Goal: Task Accomplishment & Management: Use online tool/utility

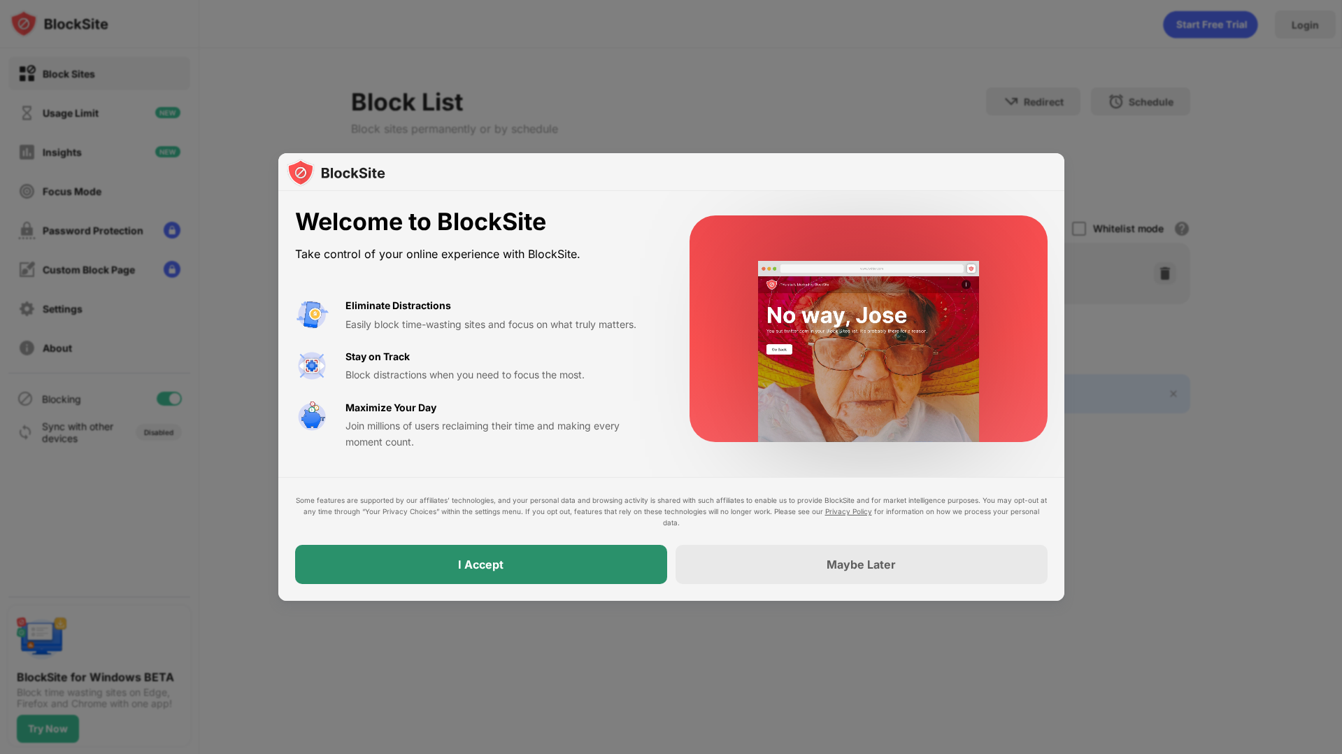
click at [516, 555] on div "I Accept" at bounding box center [481, 564] width 372 height 39
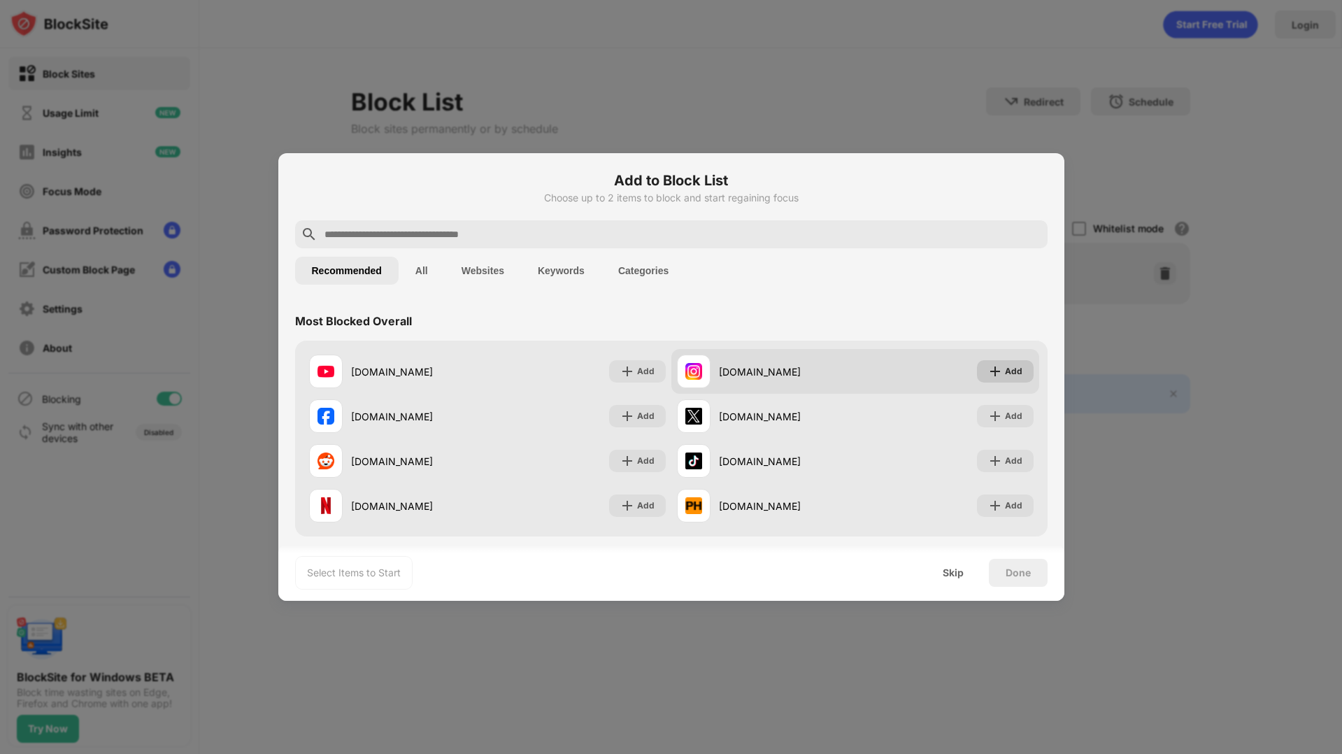
click at [991, 377] on img at bounding box center [995, 371] width 14 height 14
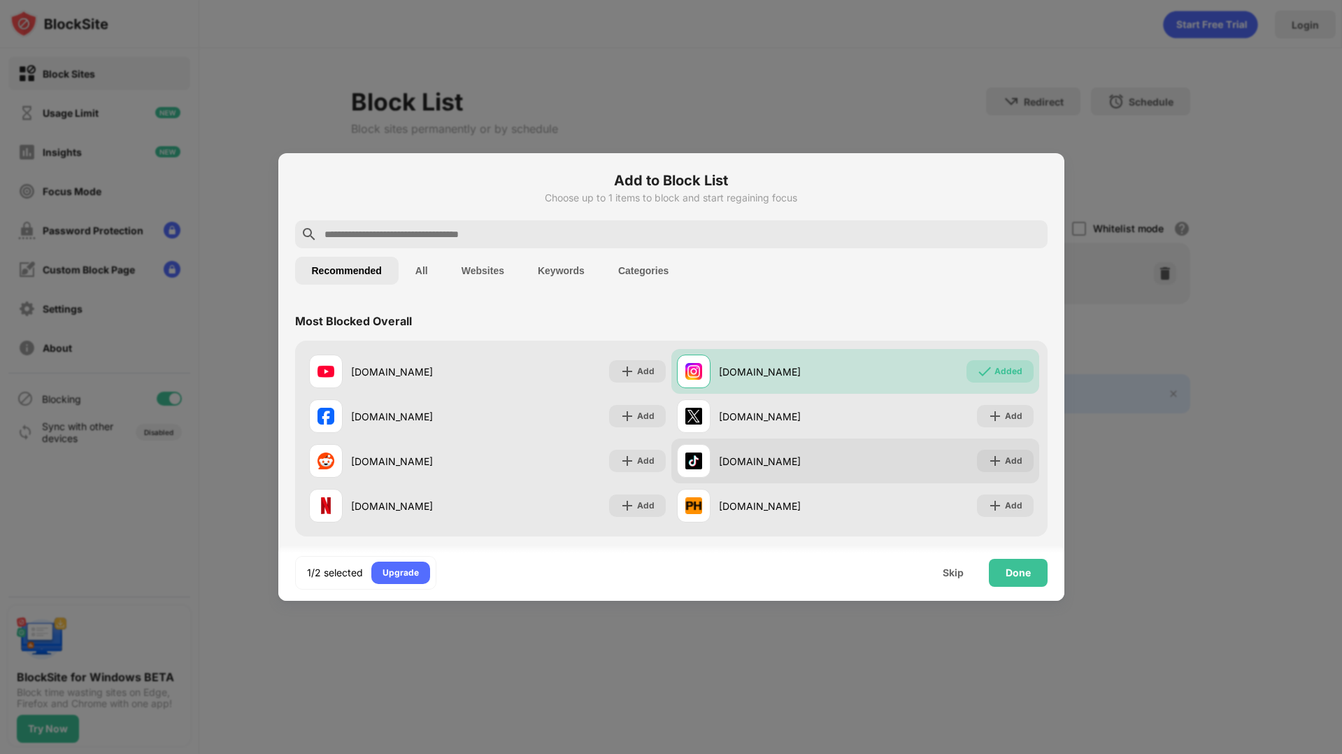
click at [997, 470] on div "Add" at bounding box center [1005, 461] width 57 height 22
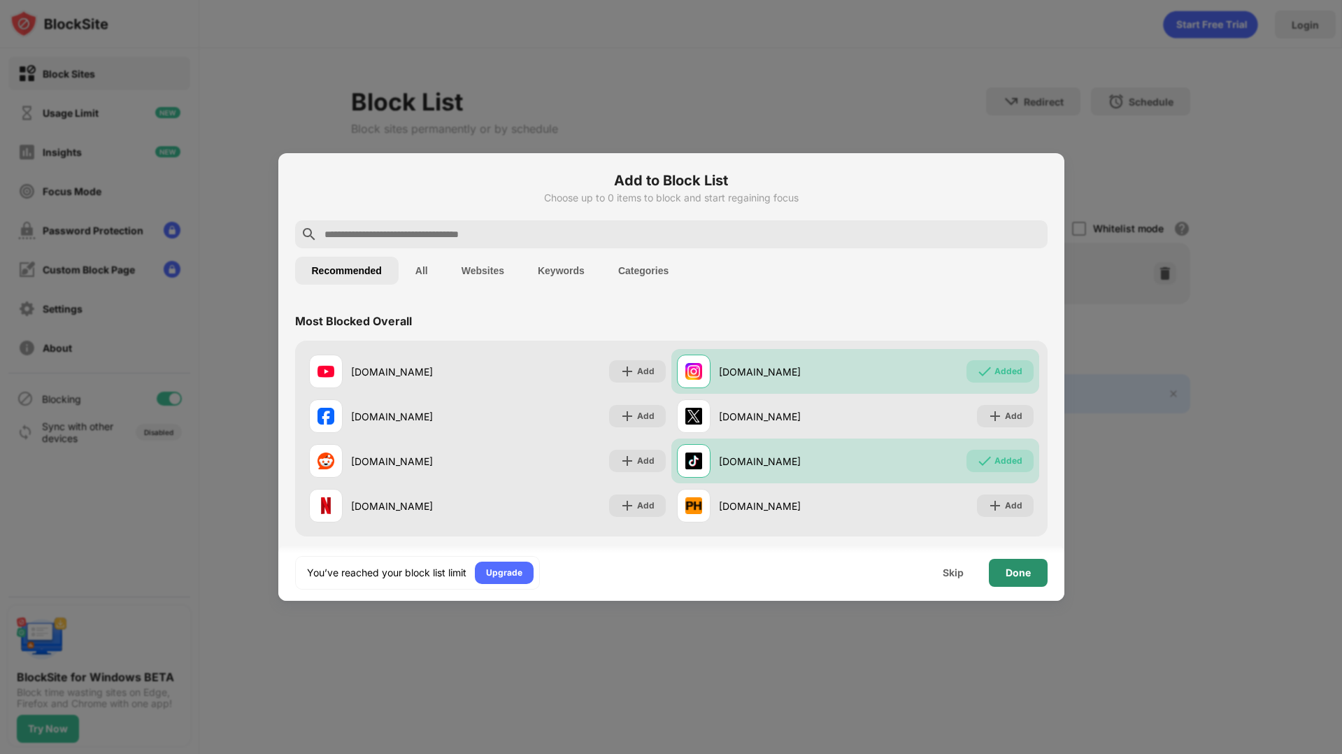
click at [1013, 576] on div "Done" at bounding box center [1018, 572] width 25 height 11
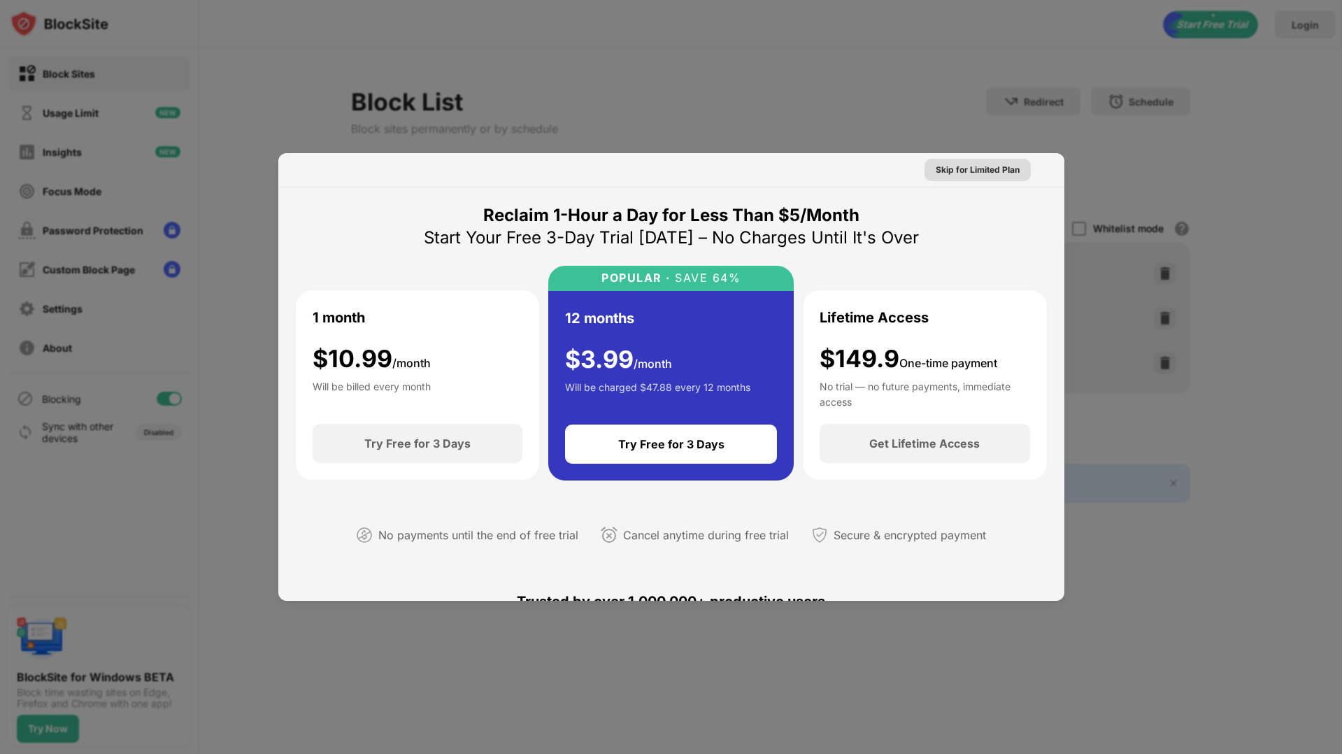
click at [979, 175] on div "Skip for Limited Plan" at bounding box center [978, 170] width 84 height 14
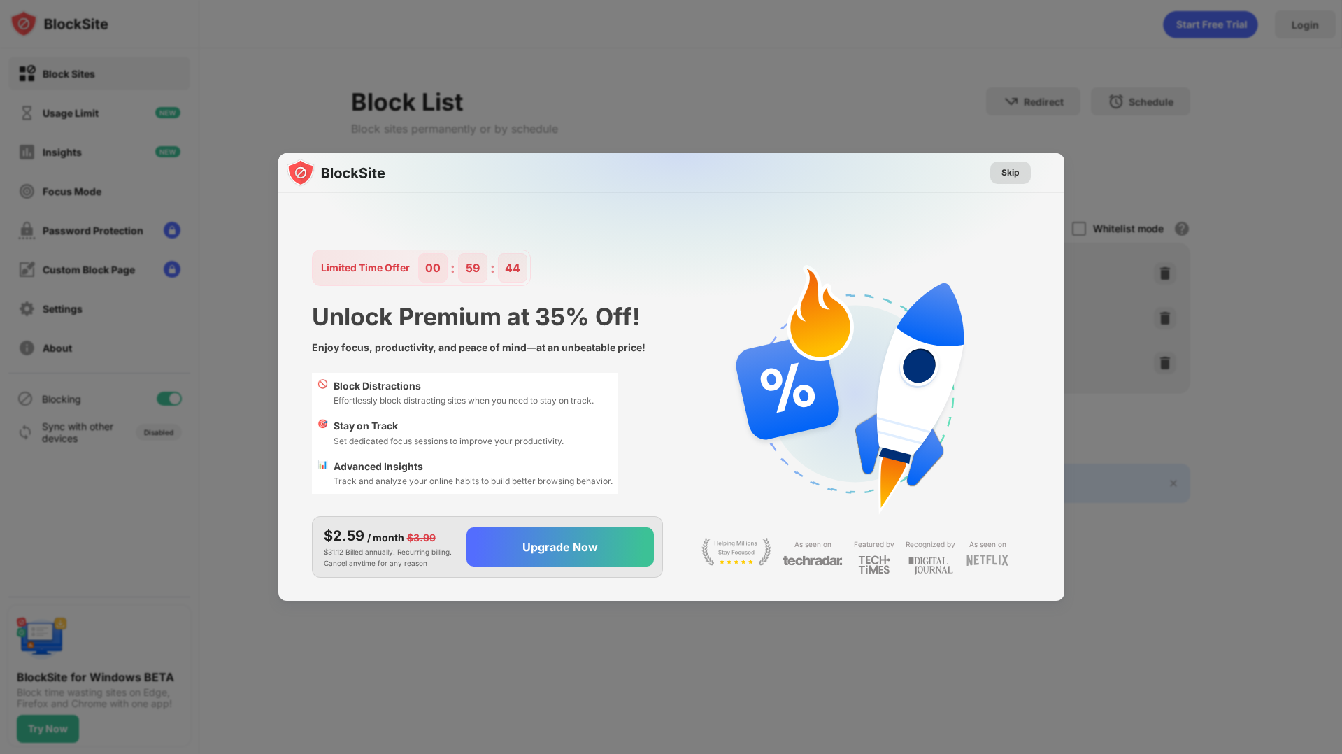
click at [1002, 178] on div "Skip" at bounding box center [1011, 173] width 18 height 14
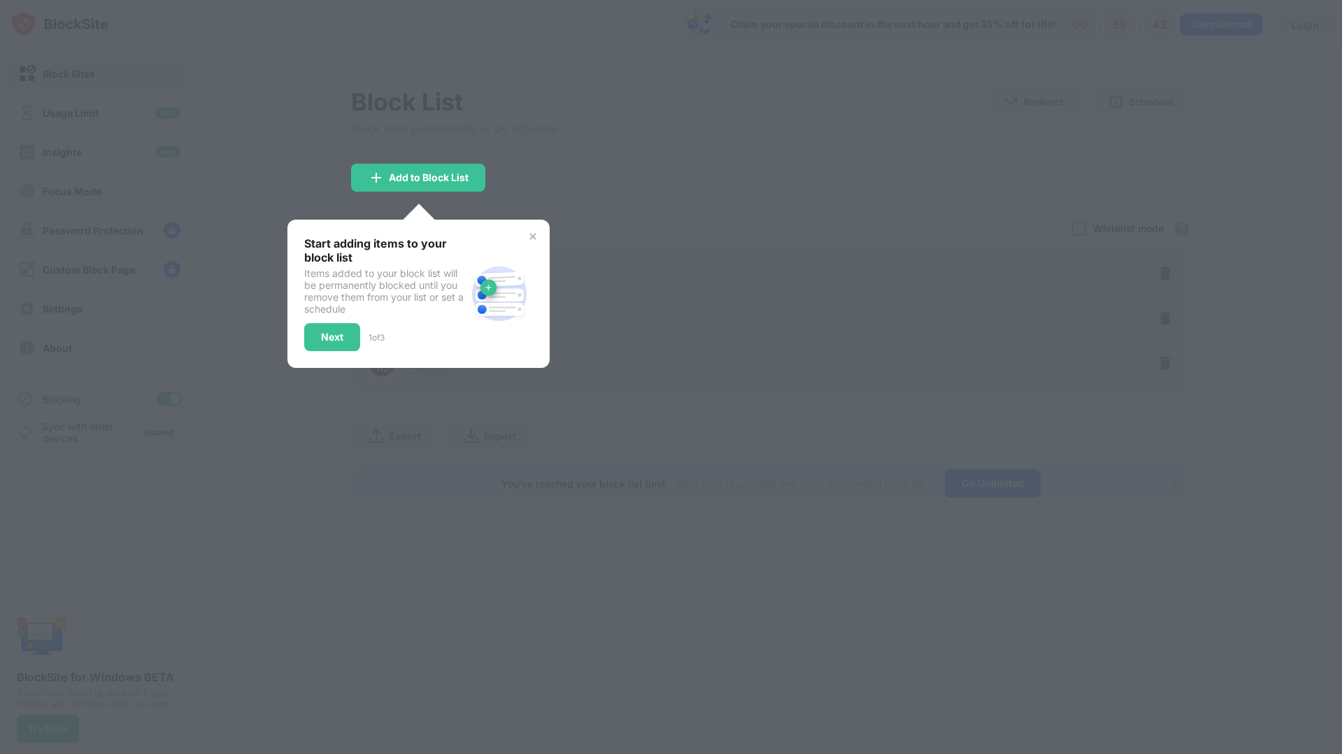
click at [330, 339] on div "Next" at bounding box center [332, 337] width 22 height 11
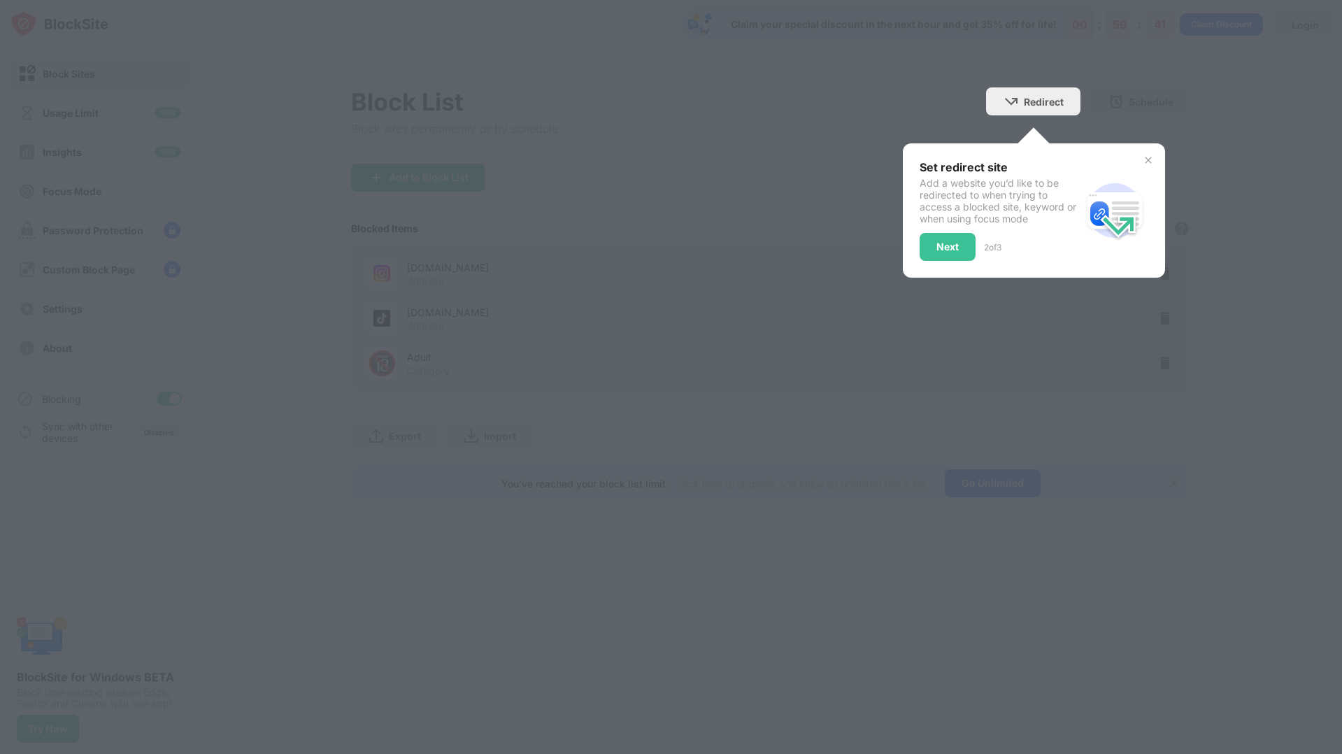
click at [947, 247] on div "Next" at bounding box center [948, 246] width 22 height 11
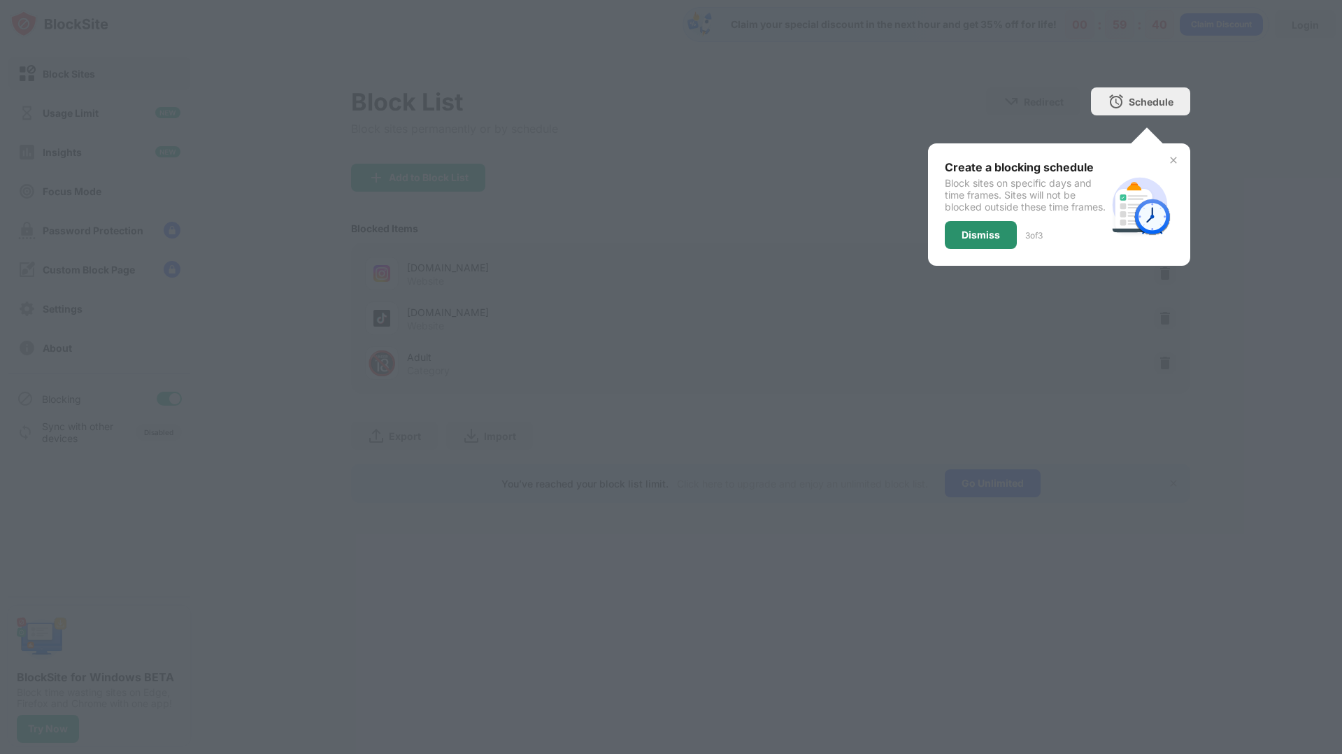
click at [983, 241] on div "Dismiss" at bounding box center [981, 234] width 38 height 11
